Goal: Check status

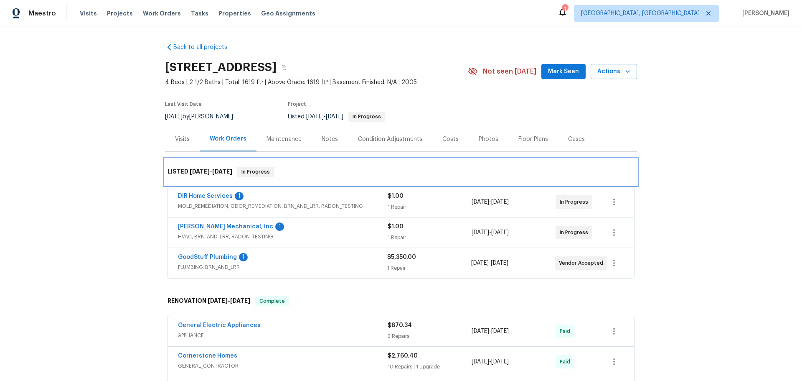
click at [346, 170] on div "LISTED [DATE] - [DATE] In Progress" at bounding box center [401, 172] width 467 height 10
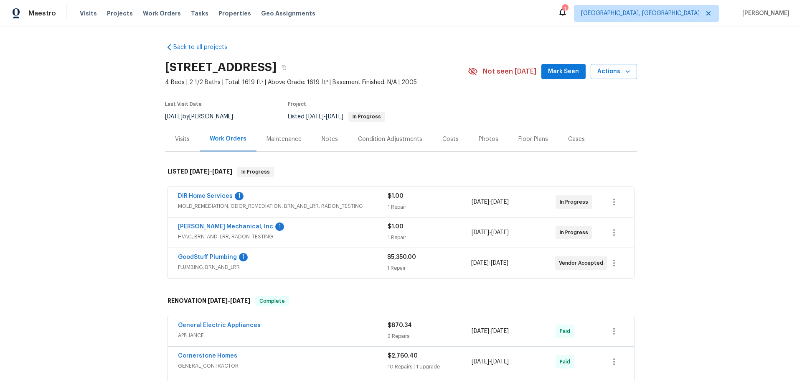
click at [539, 262] on div "[DATE] - [DATE]" at bounding box center [513, 263] width 84 height 20
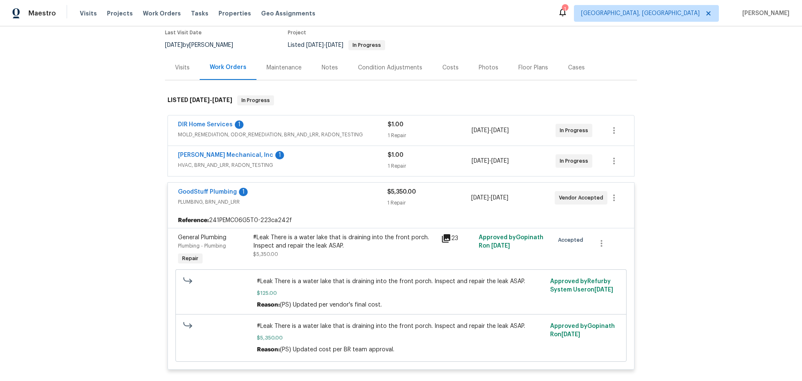
scroll to position [84, 0]
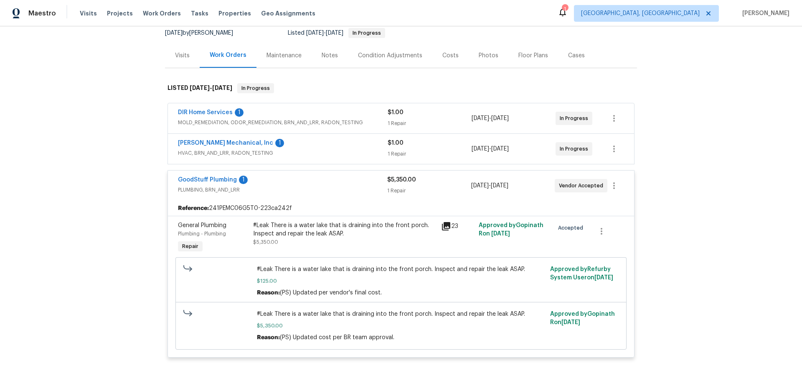
click at [533, 193] on div "[DATE] - [DATE]" at bounding box center [513, 185] width 84 height 20
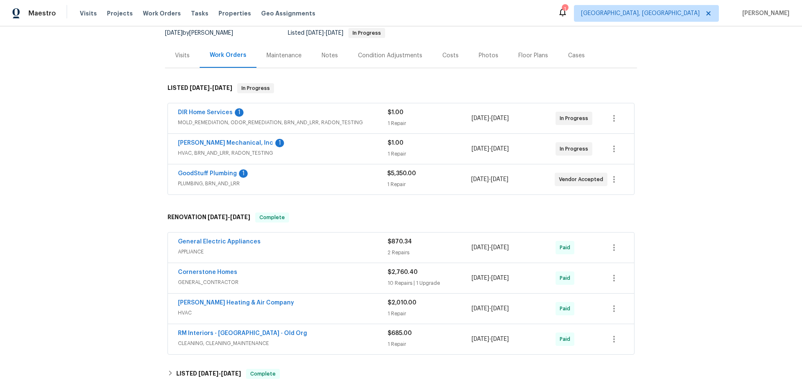
scroll to position [42, 0]
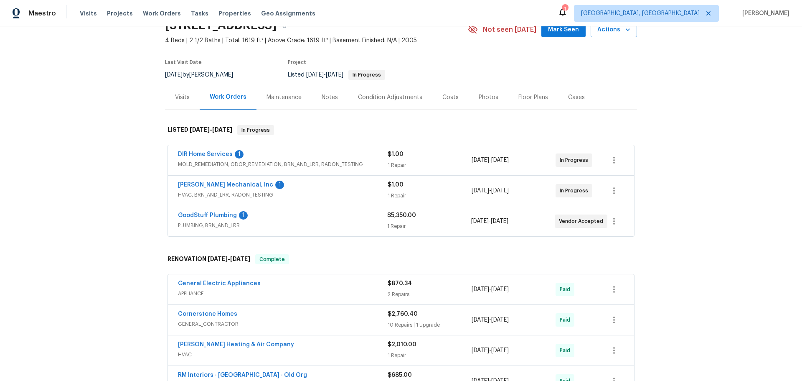
click at [533, 193] on div "[DATE] - [DATE]" at bounding box center [514, 190] width 84 height 20
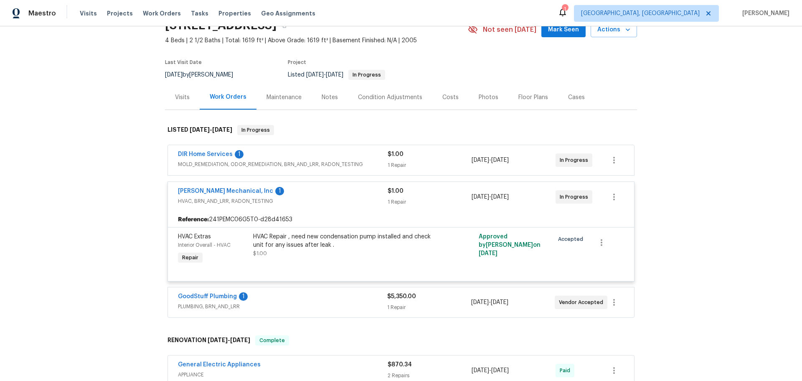
click at [445, 165] on div "1 Repair" at bounding box center [430, 165] width 84 height 8
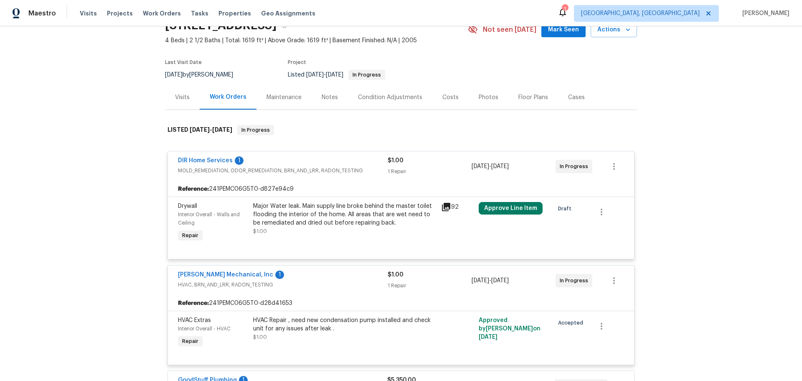
click at [445, 165] on div "$1.00 1 Repair" at bounding box center [430, 166] width 84 height 20
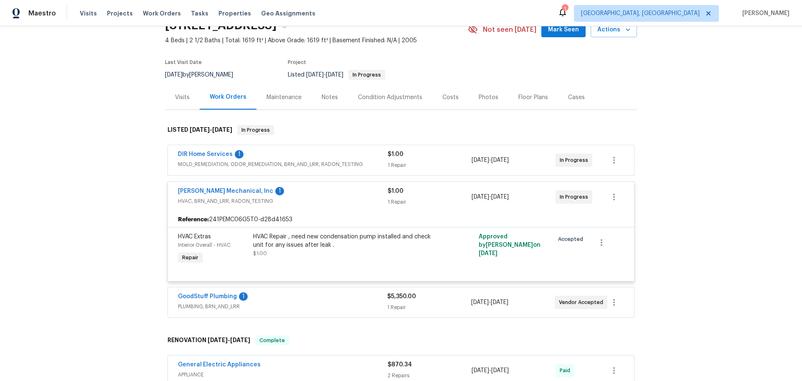
click at [455, 193] on div "$1.00" at bounding box center [430, 191] width 84 height 8
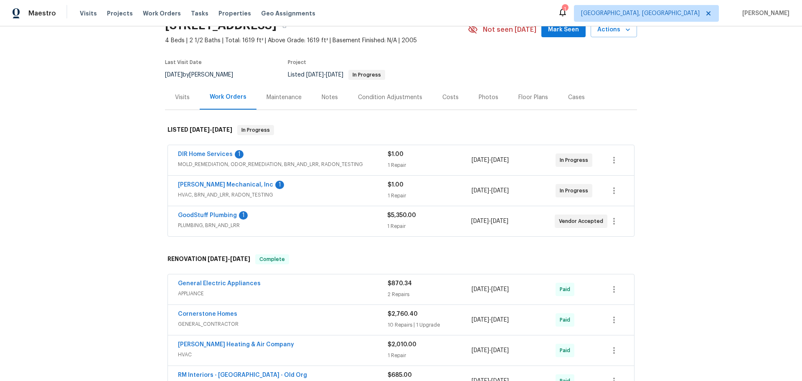
click at [681, 242] on div "Back to all projects [STREET_ADDRESS] 4 Beds | 2 1/2 Baths | Total: 1619 ft² | …" at bounding box center [401, 203] width 802 height 354
click at [64, 112] on div "Back to all projects [STREET_ADDRESS] 4 Beds | 2 1/2 Baths | Total: 1619 ft² | …" at bounding box center [401, 203] width 802 height 354
